Goal: Check status

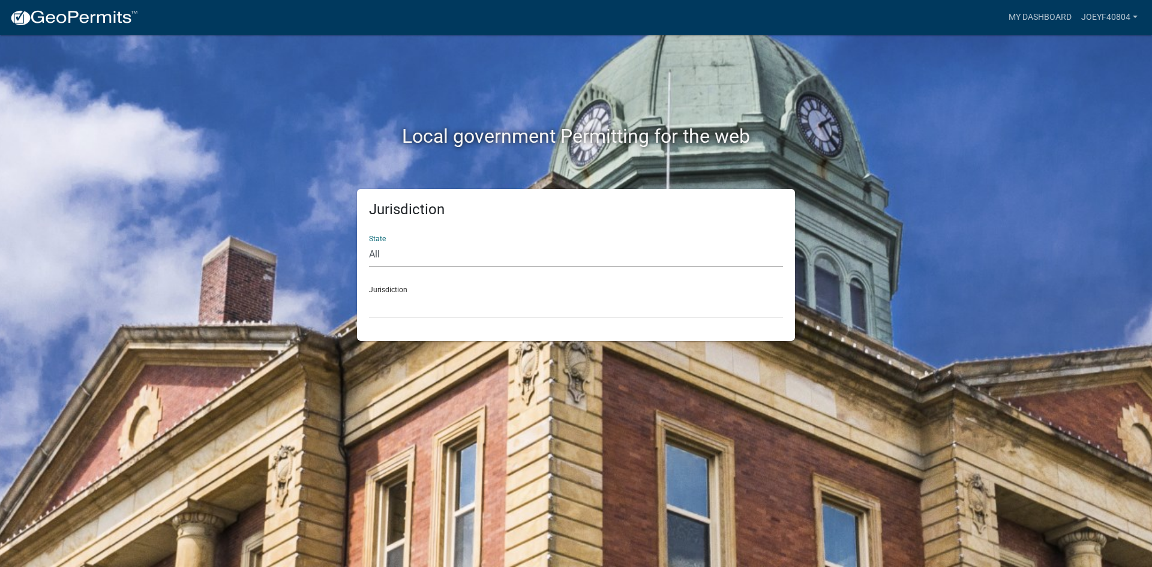
click at [399, 254] on select "All [US_STATE] [US_STATE] [US_STATE] [US_STATE] [US_STATE] [US_STATE] [US_STATE…" at bounding box center [576, 254] width 414 height 25
select select "[US_STATE]"
click at [369, 242] on select "All [US_STATE] [US_STATE] [US_STATE] [US_STATE] [US_STATE] [US_STATE] [US_STATE…" at bounding box center [576, 254] width 414 height 25
click at [426, 306] on select "[GEOGRAPHIC_DATA], [US_STATE] [GEOGRAPHIC_DATA], [US_STATE] [GEOGRAPHIC_DATA], …" at bounding box center [576, 305] width 414 height 25
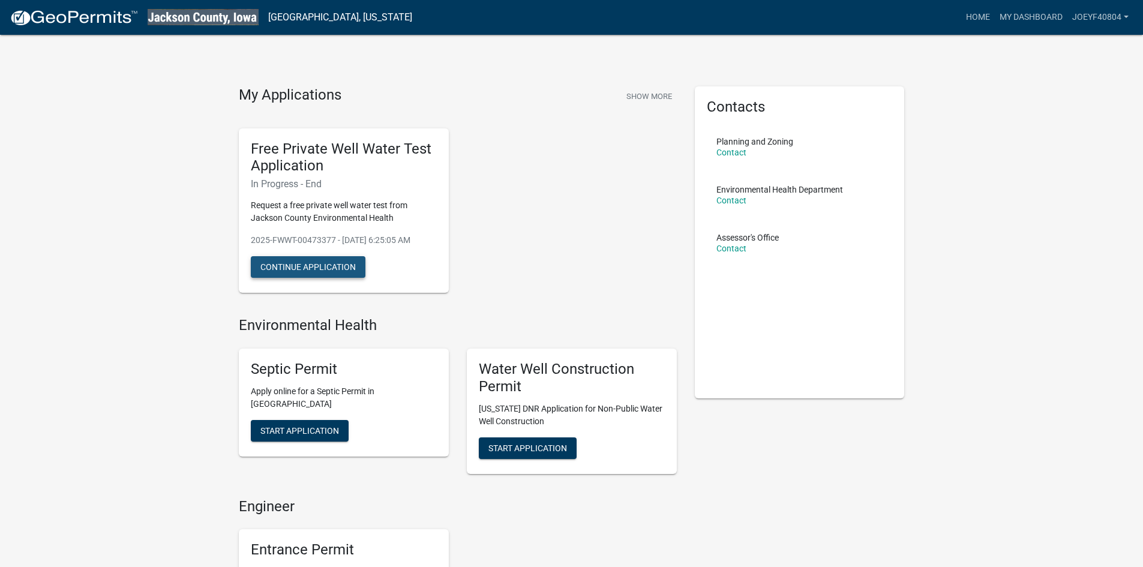
click at [332, 263] on button "Continue Application" at bounding box center [308, 267] width 115 height 22
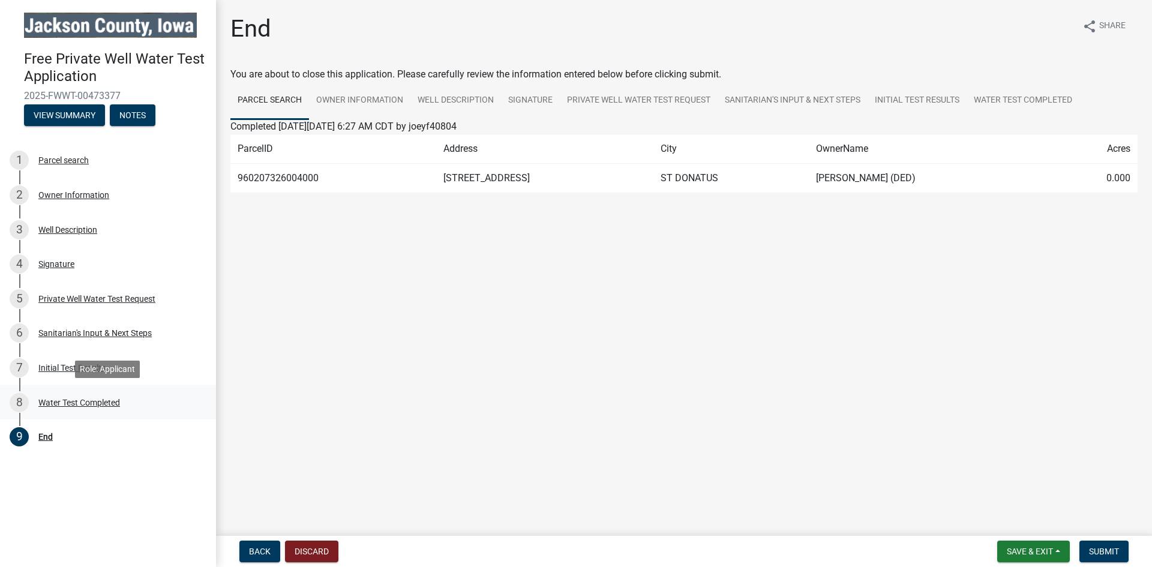
click at [73, 402] on div "Water Test Completed" at bounding box center [79, 402] width 82 height 8
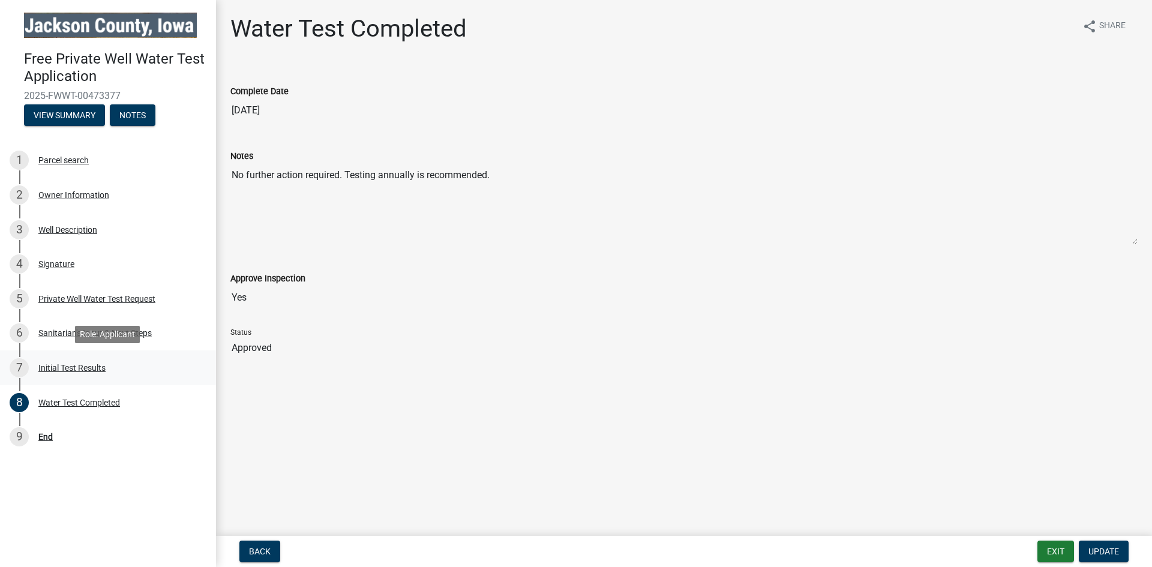
click at [62, 366] on div "Initial Test Results" at bounding box center [71, 368] width 67 height 8
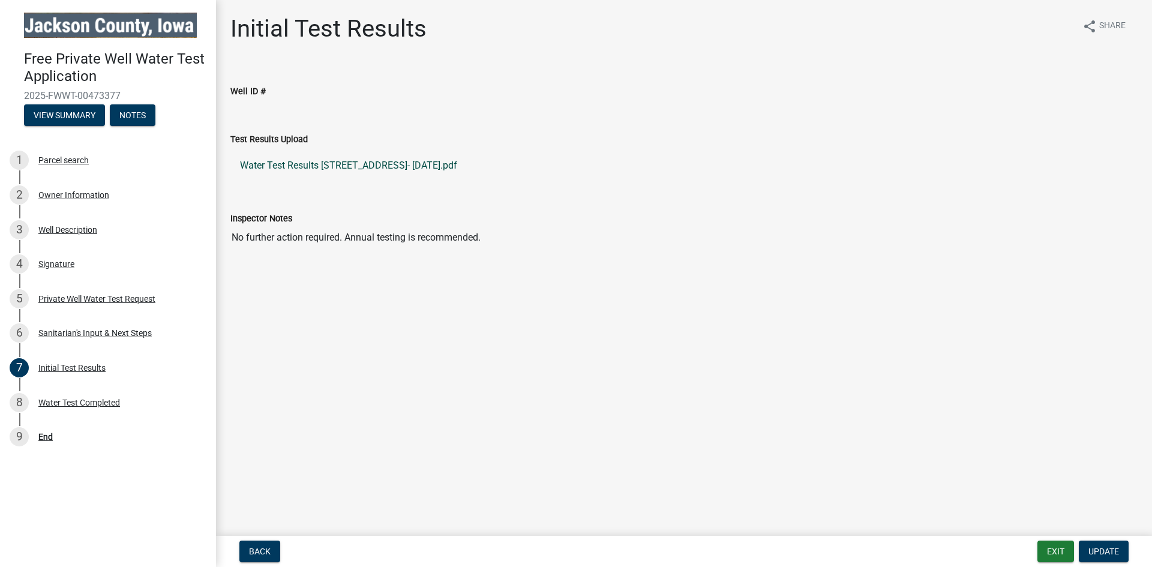
click at [343, 161] on link "Water Test Results [STREET_ADDRESS]- [DATE].pdf" at bounding box center [683, 165] width 907 height 29
